Goal: Navigation & Orientation: Find specific page/section

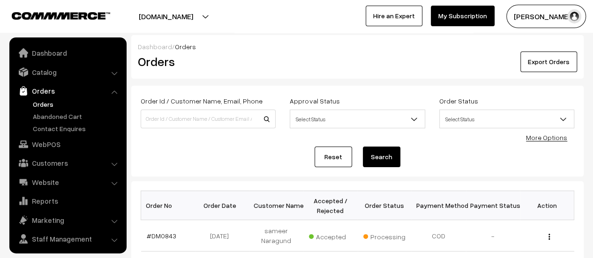
scroll to position [22, 0]
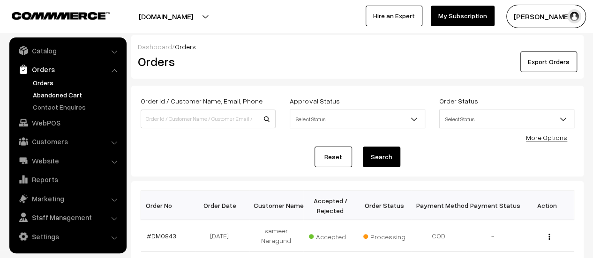
click at [54, 95] on link "Abandoned Cart" at bounding box center [76, 95] width 93 height 10
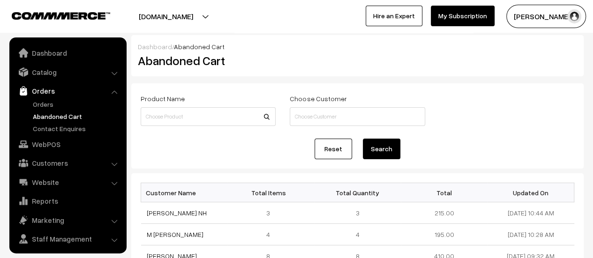
scroll to position [22, 0]
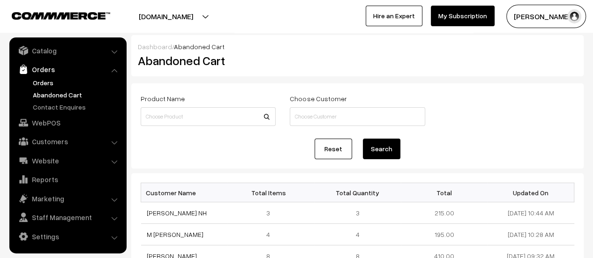
click at [45, 78] on link "Orders" at bounding box center [76, 83] width 93 height 10
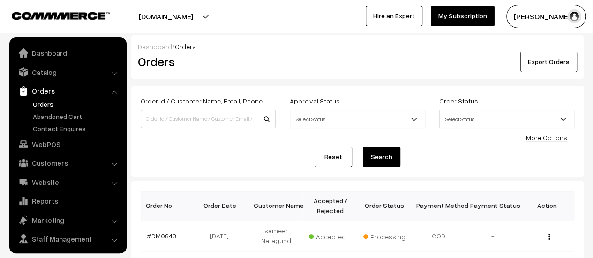
scroll to position [22, 0]
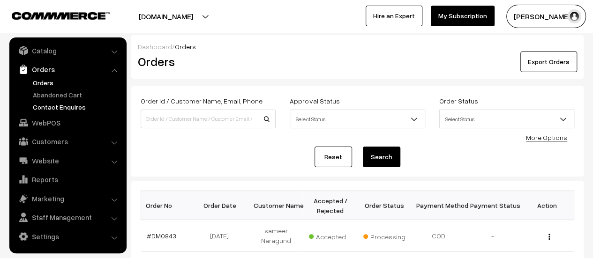
click at [47, 103] on link "Contact Enquires" at bounding box center [76, 107] width 93 height 10
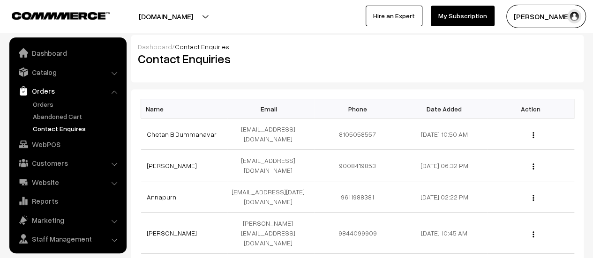
scroll to position [22, 0]
